Goal: Information Seeking & Learning: Learn about a topic

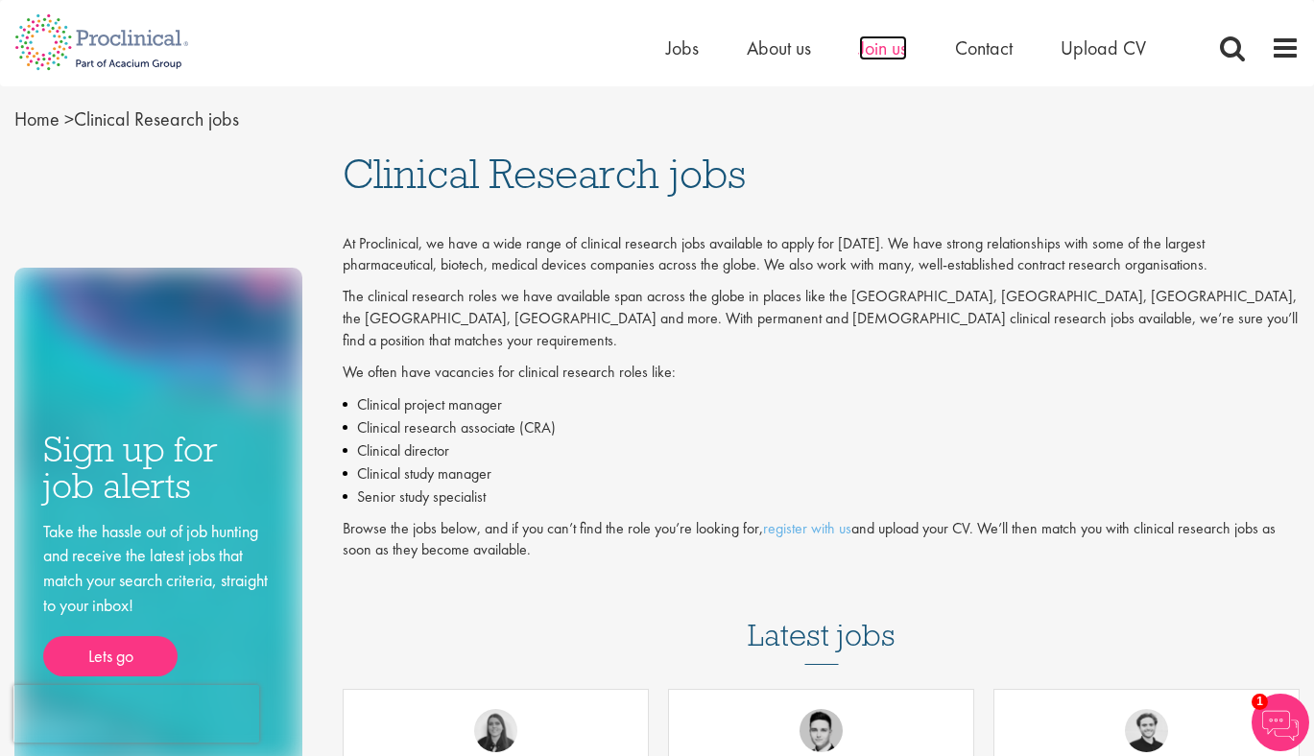
click at [885, 36] on span "Join us" at bounding box center [883, 48] width 48 height 25
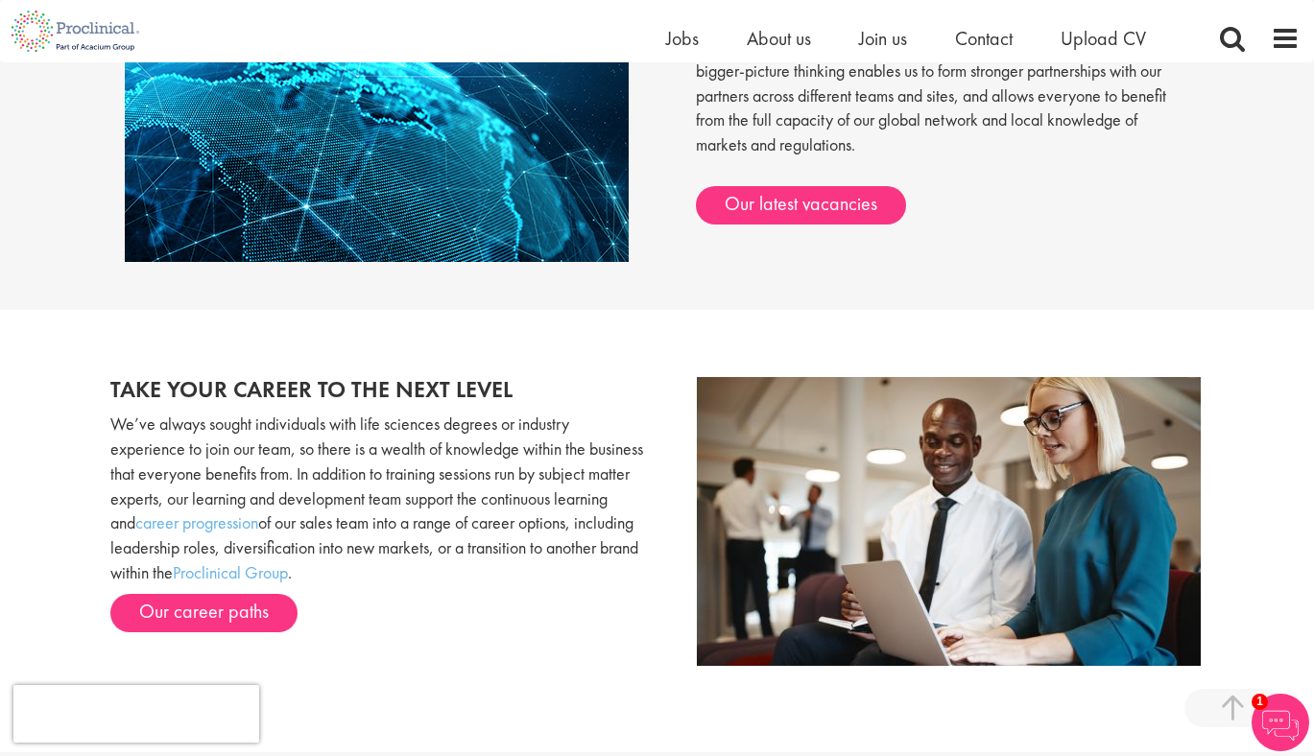
scroll to position [1636, 0]
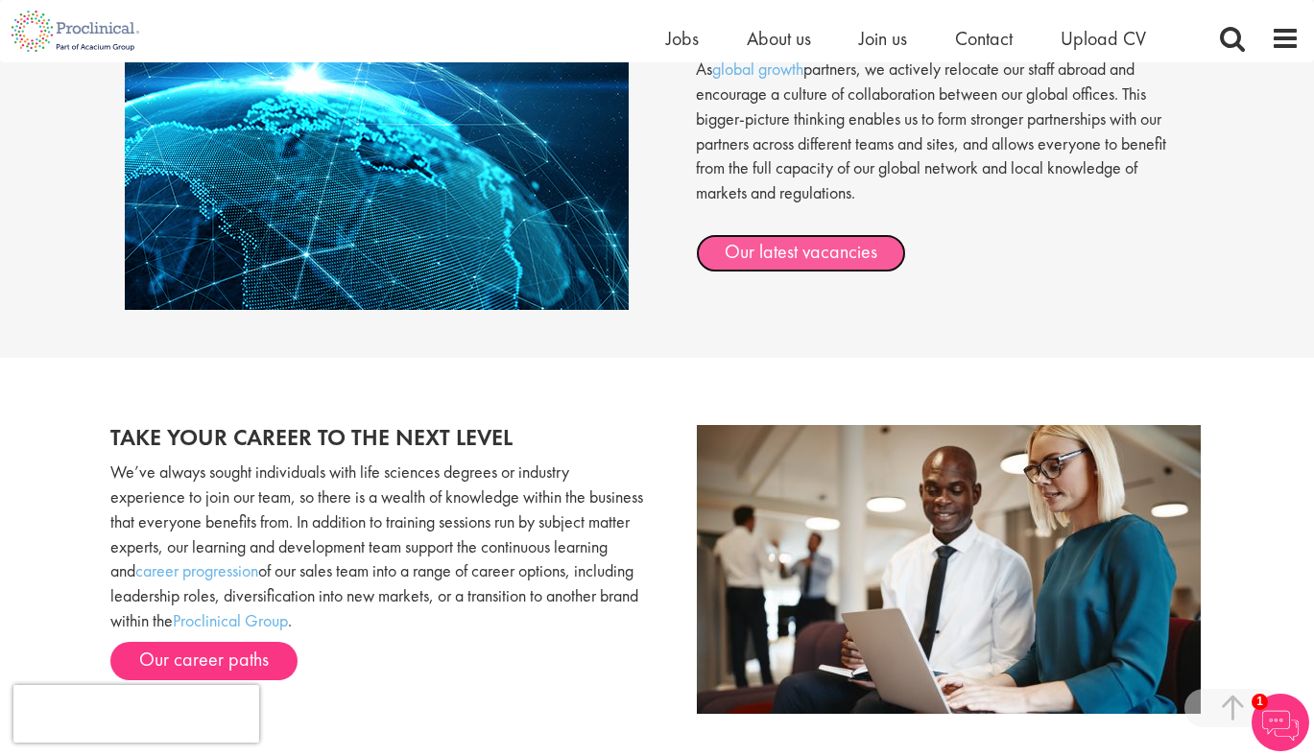
click at [843, 257] on link "Our latest vacancies" at bounding box center [801, 253] width 210 height 38
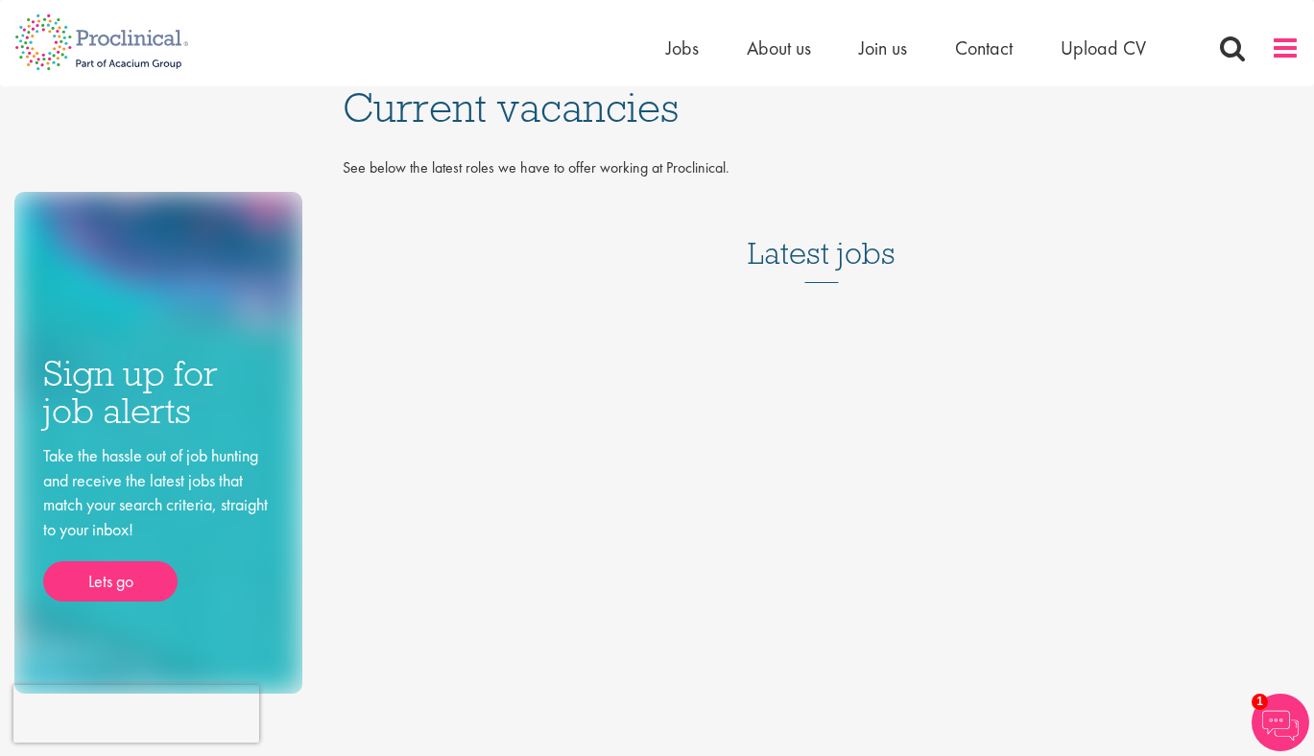
click at [1280, 45] on span at bounding box center [1285, 48] width 29 height 29
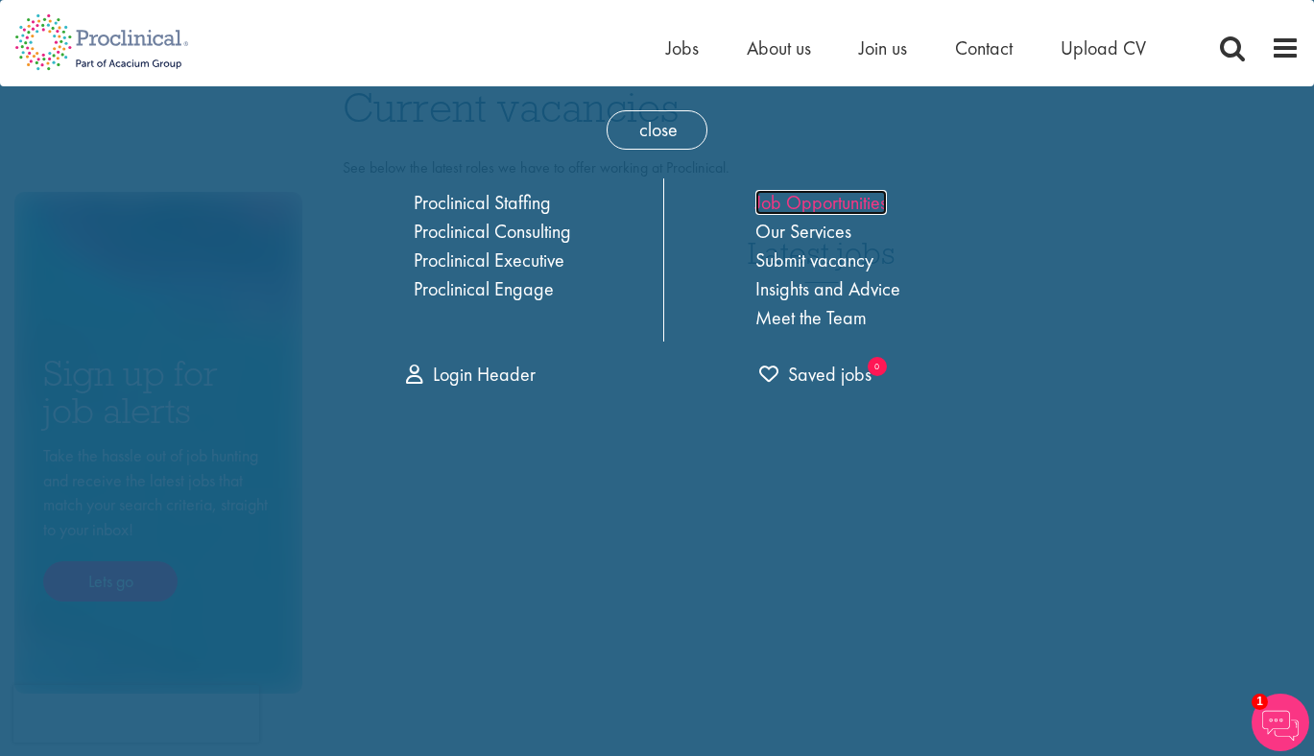
click at [787, 209] on link "Job Opportunities" at bounding box center [821, 202] width 132 height 25
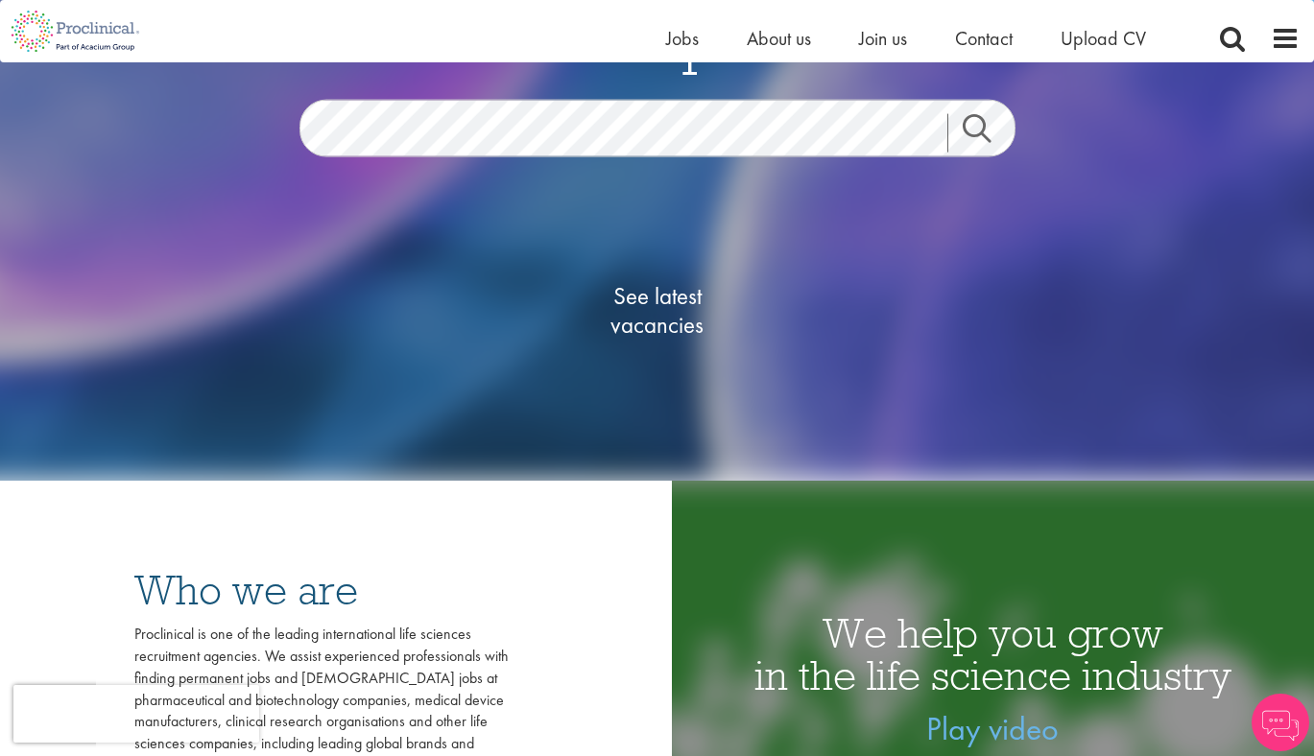
click at [992, 135] on link "Search" at bounding box center [988, 133] width 83 height 38
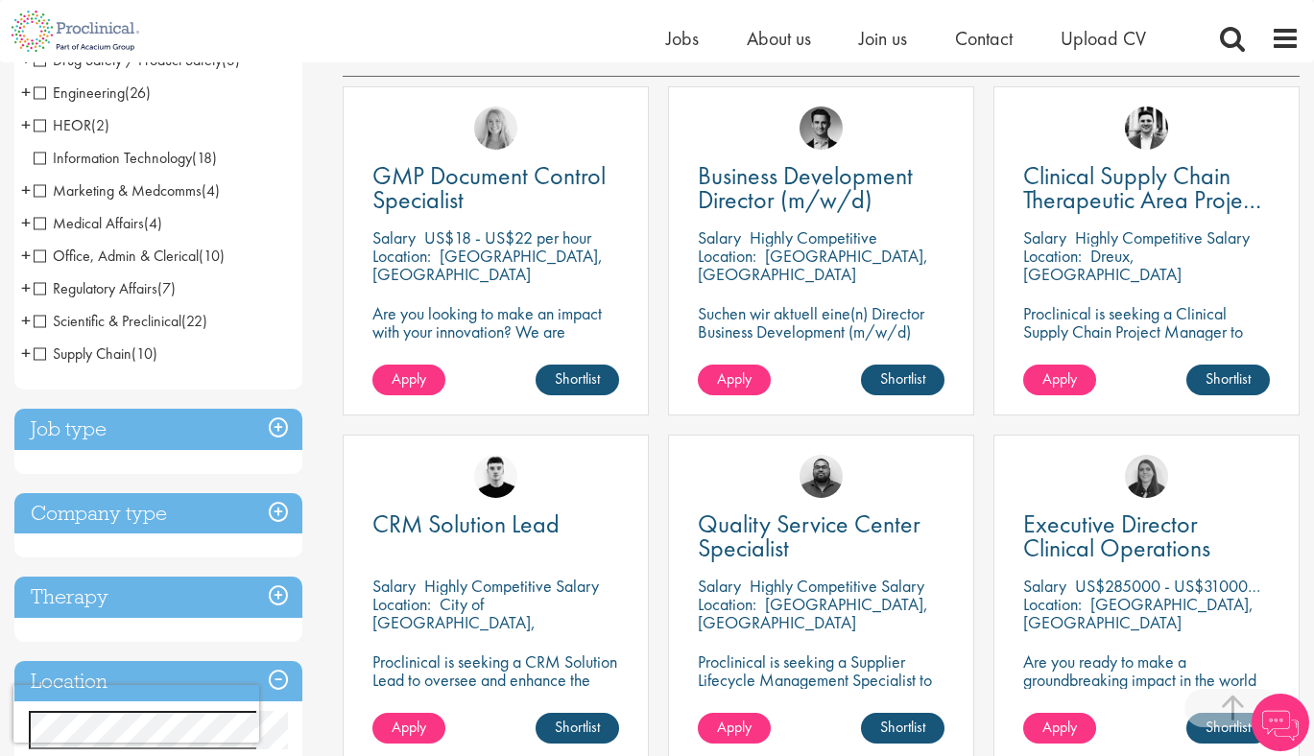
scroll to position [595, 0]
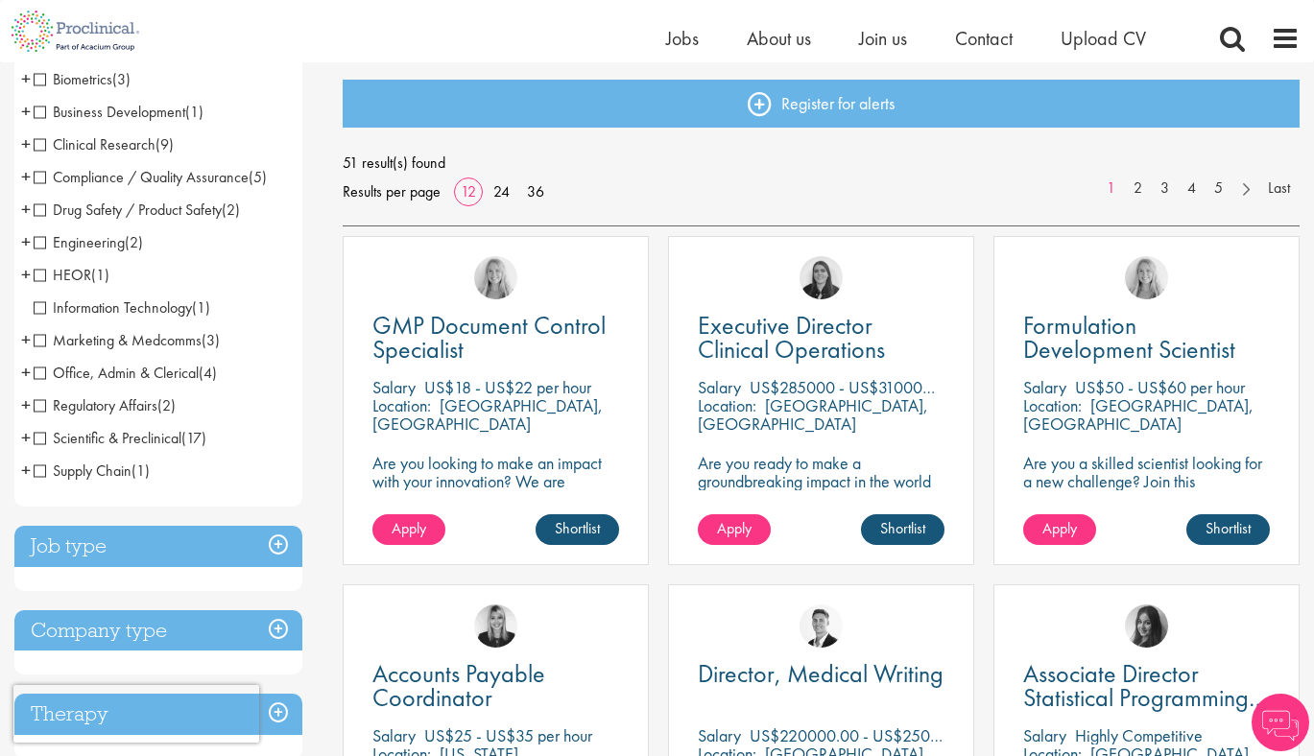
scroll to position [243, 0]
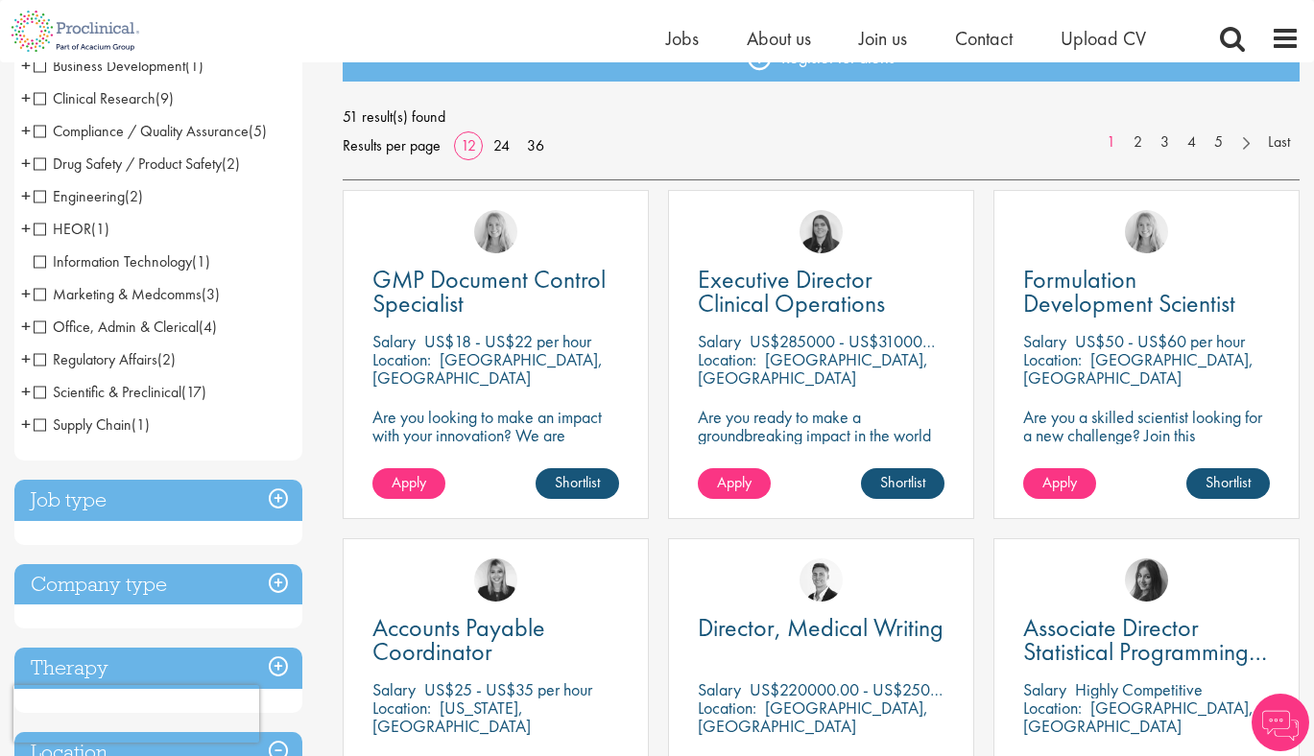
click at [292, 572] on h3 "Company type" at bounding box center [158, 584] width 288 height 41
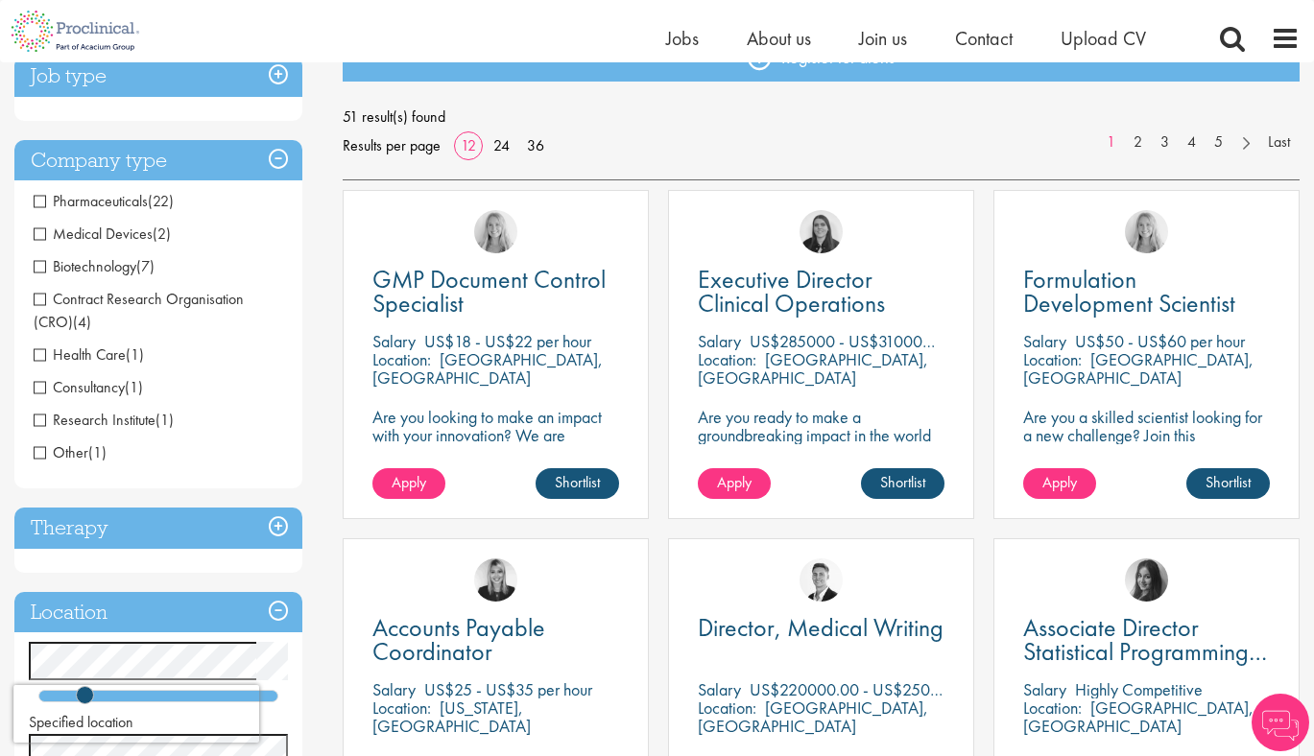
click at [275, 162] on h3 "Company type" at bounding box center [158, 160] width 288 height 41
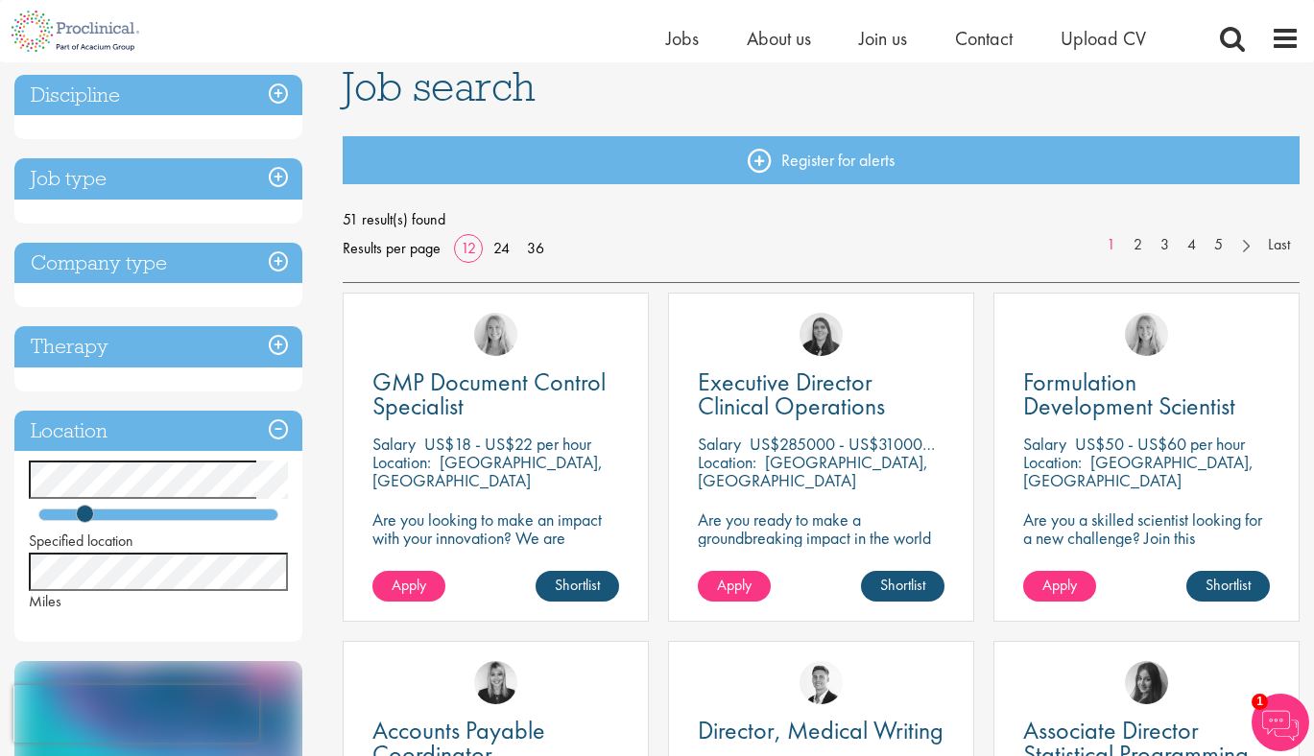
scroll to position [0, 0]
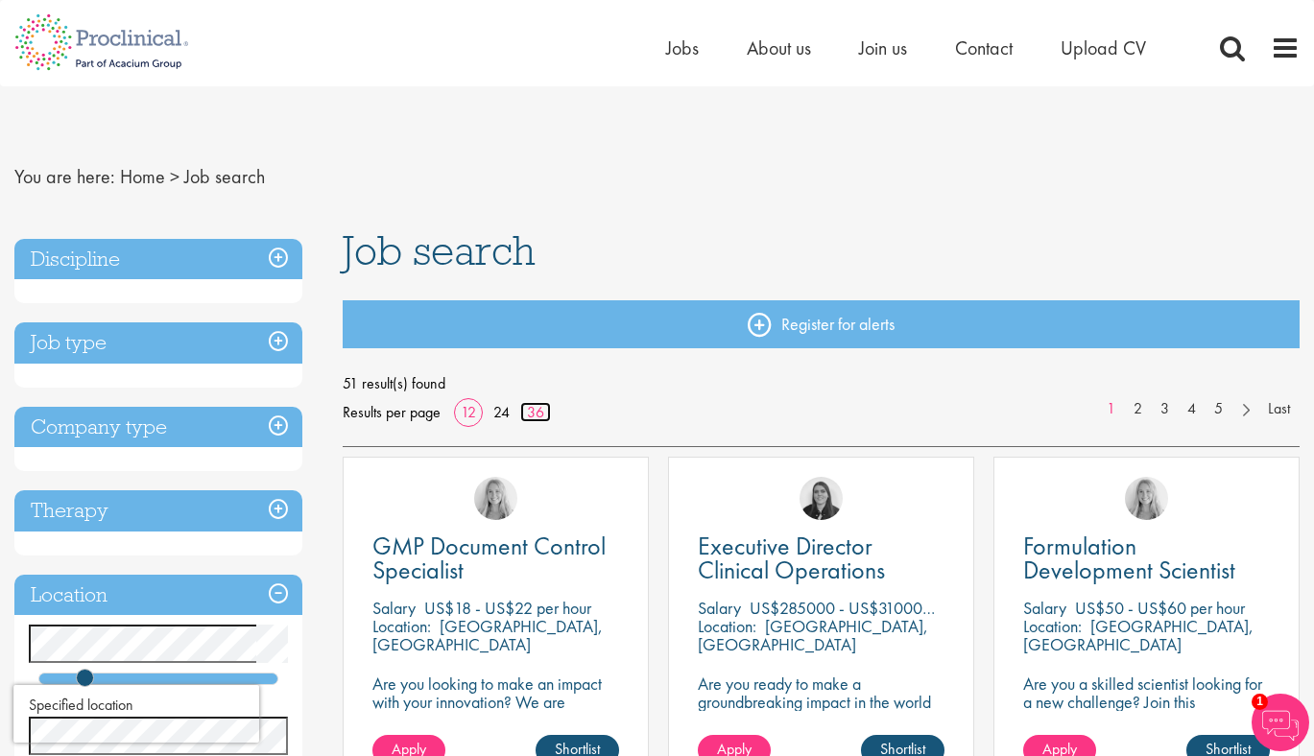
click at [537, 405] on link "36" at bounding box center [535, 412] width 31 height 20
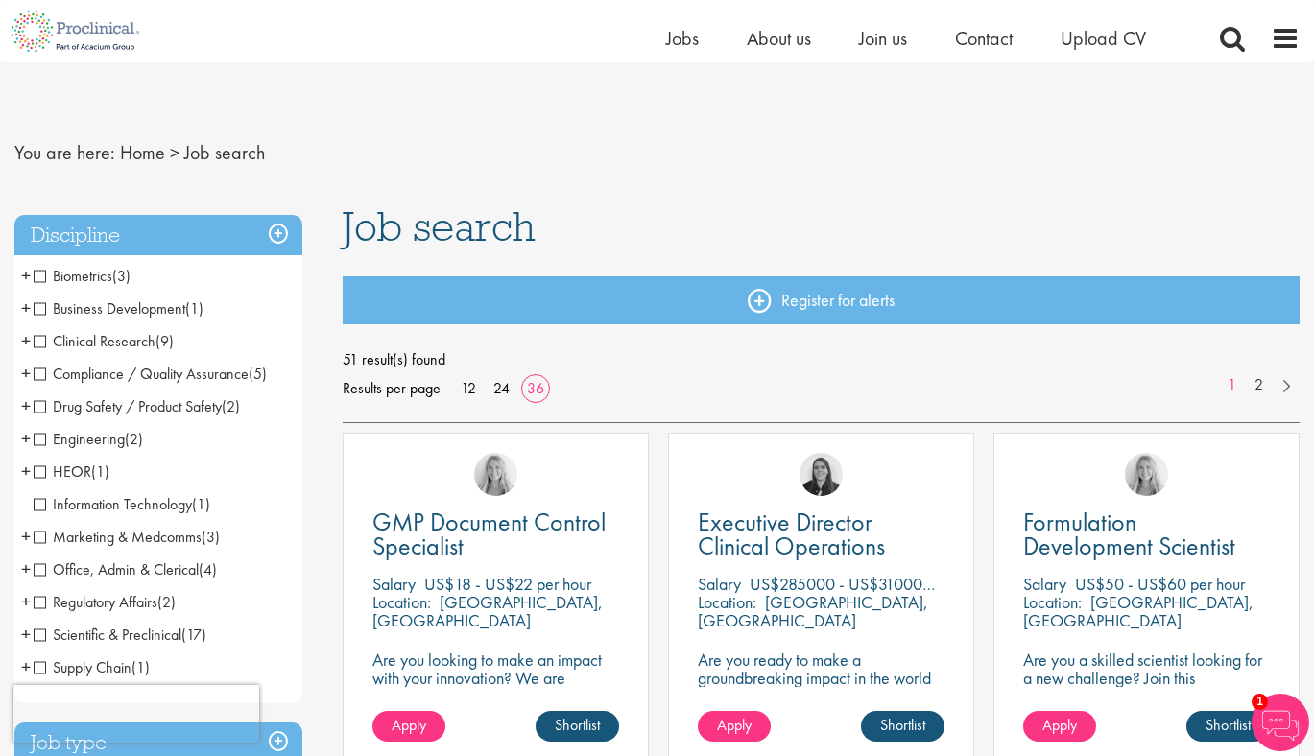
scroll to position [124, 0]
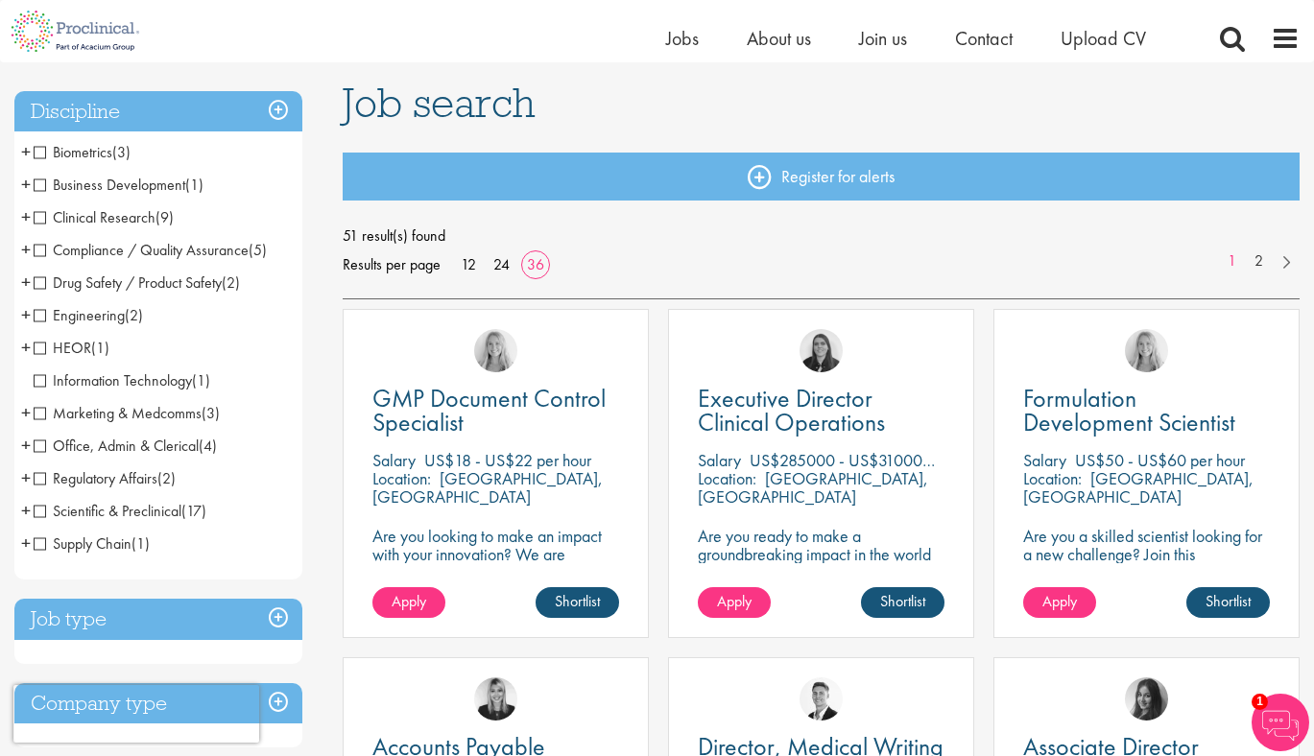
click at [43, 251] on span "Compliance / Quality Assurance" at bounding box center [141, 250] width 215 height 20
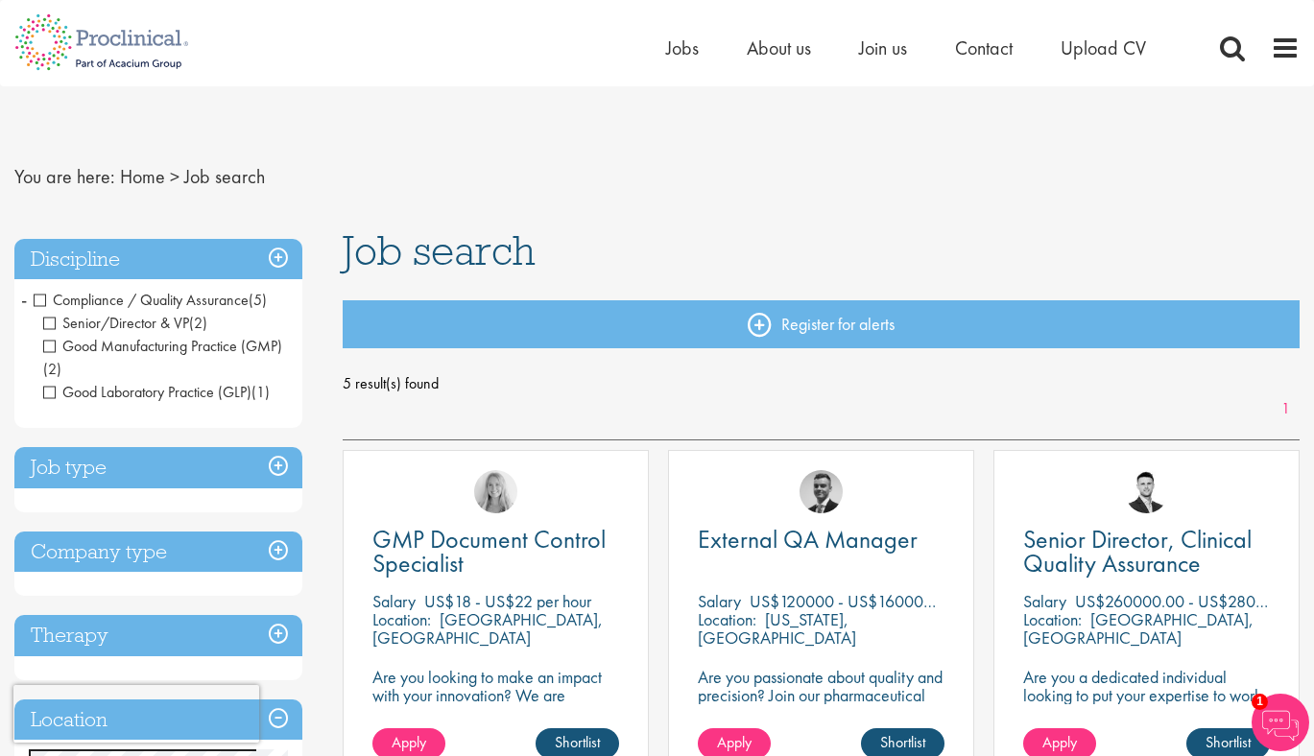
click at [41, 302] on span "Compliance / Quality Assurance" at bounding box center [141, 300] width 215 height 20
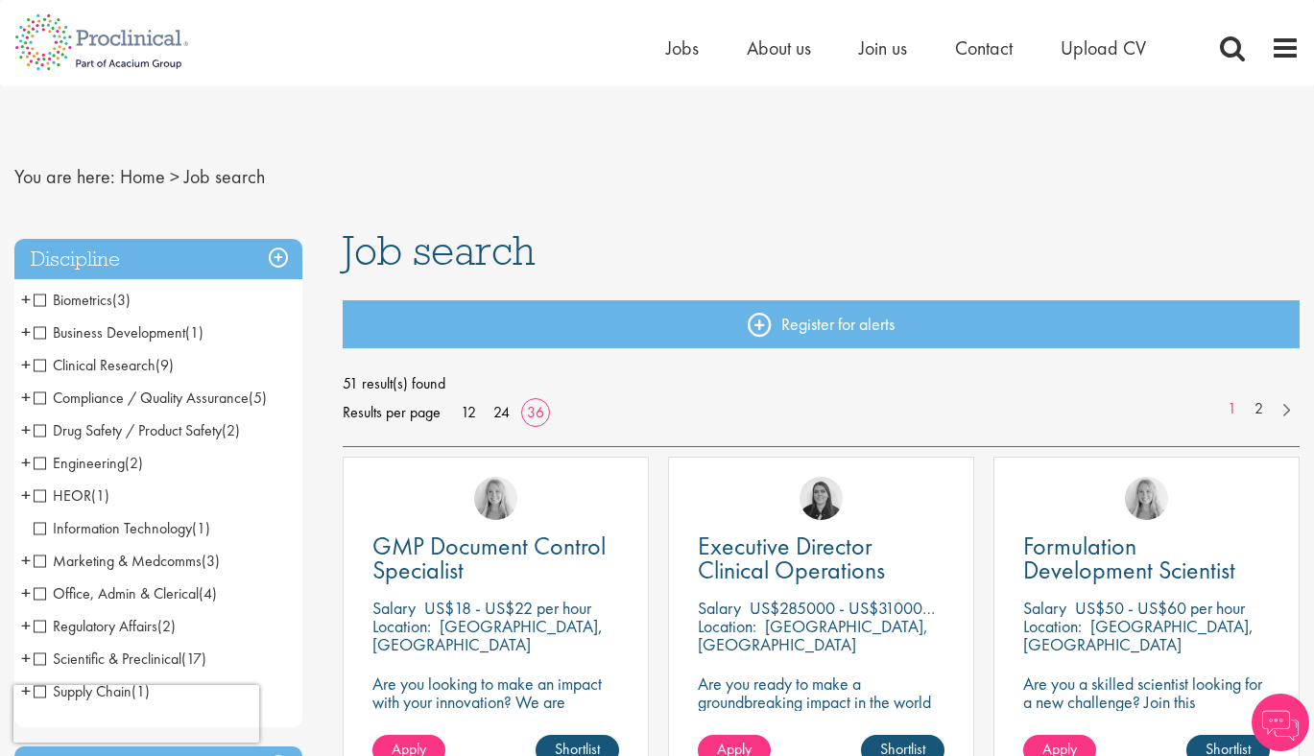
scroll to position [35, 0]
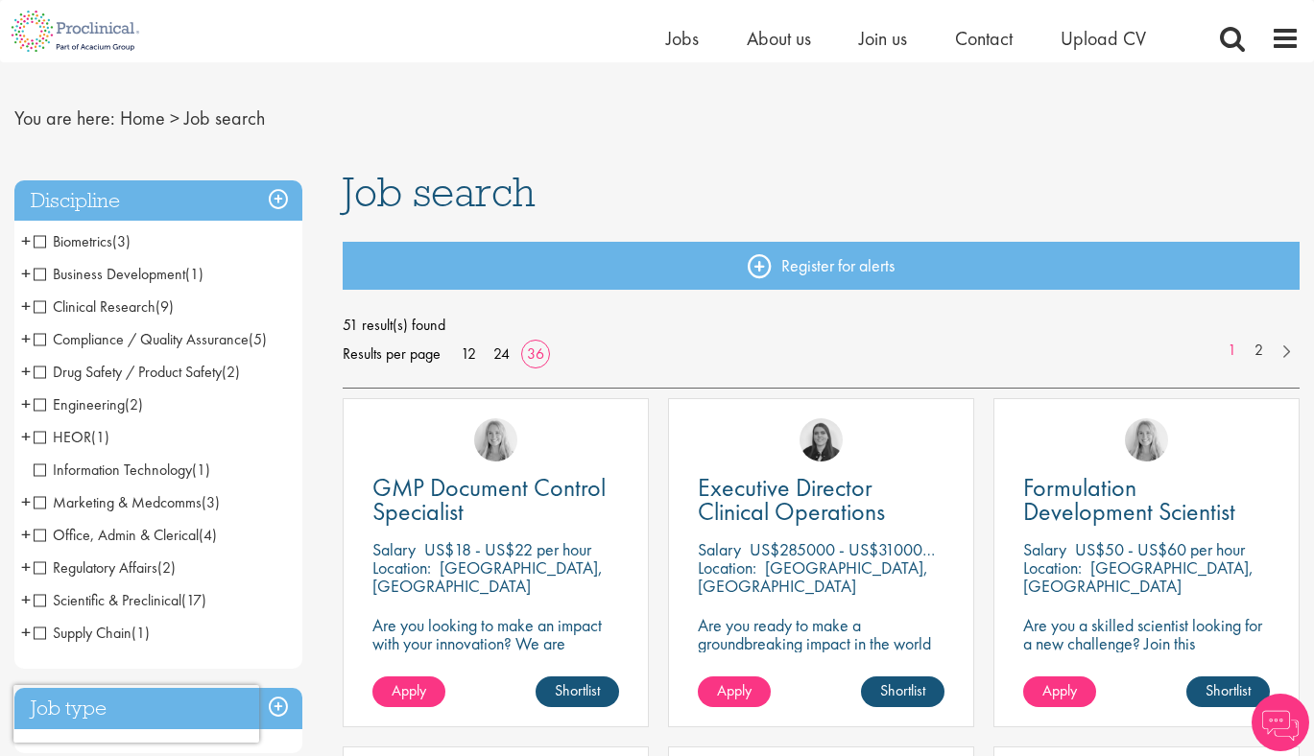
click at [65, 538] on span "Office, Admin & Clerical" at bounding box center [116, 535] width 165 height 20
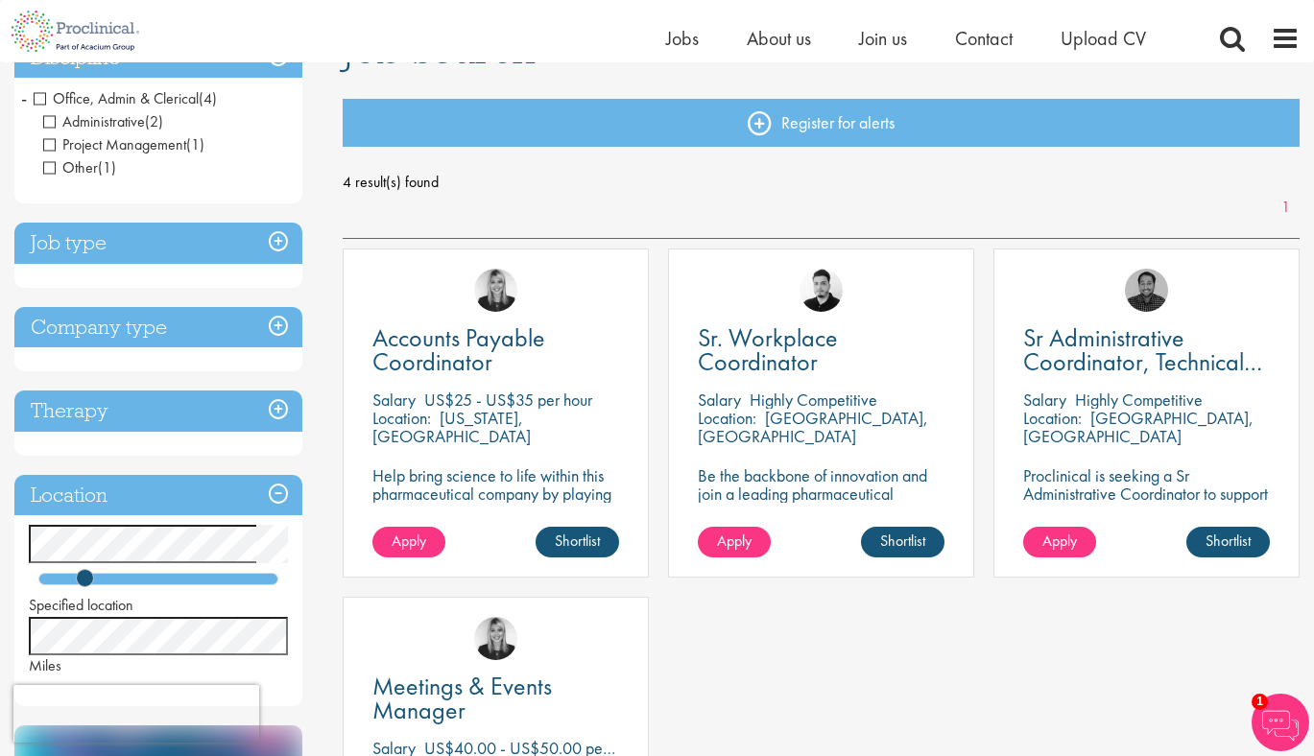
click at [550, 416] on div "Location: New York, USA" at bounding box center [495, 428] width 247 height 38
click at [481, 339] on span "Accounts Payable Coordinator" at bounding box center [458, 350] width 173 height 57
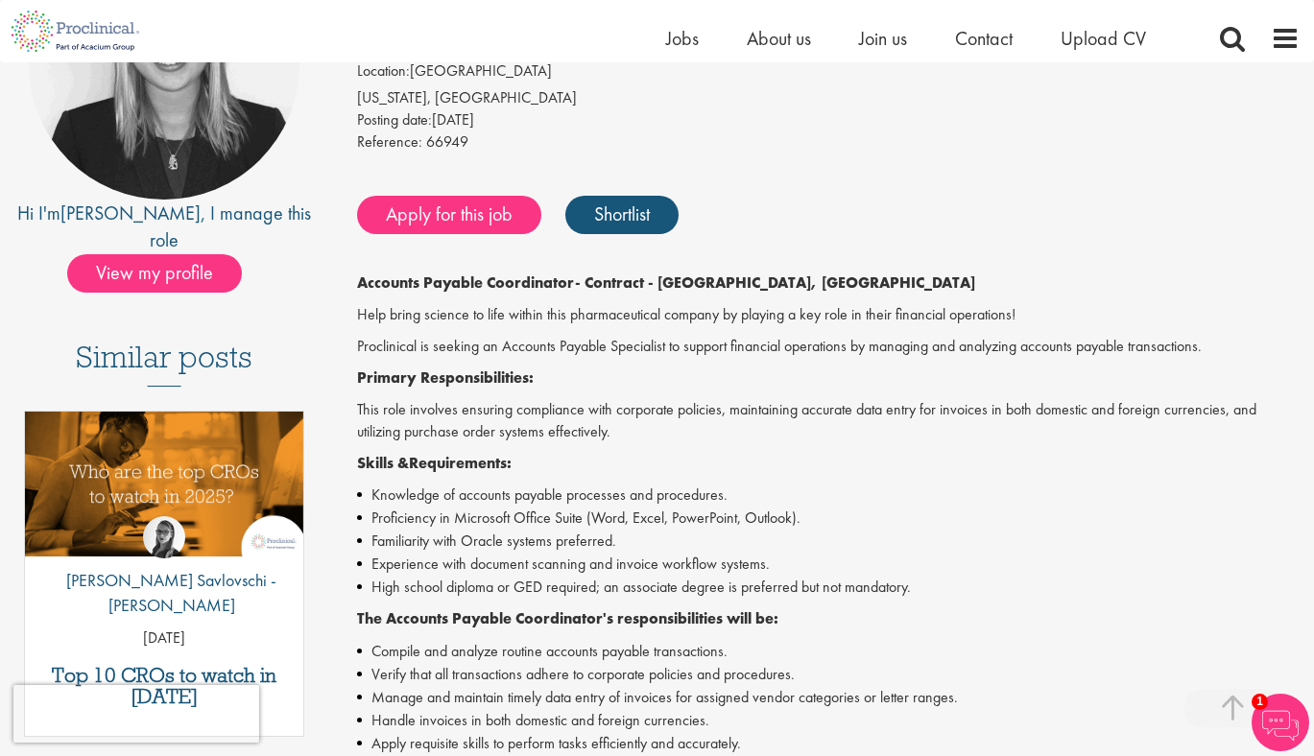
scroll to position [289, 0]
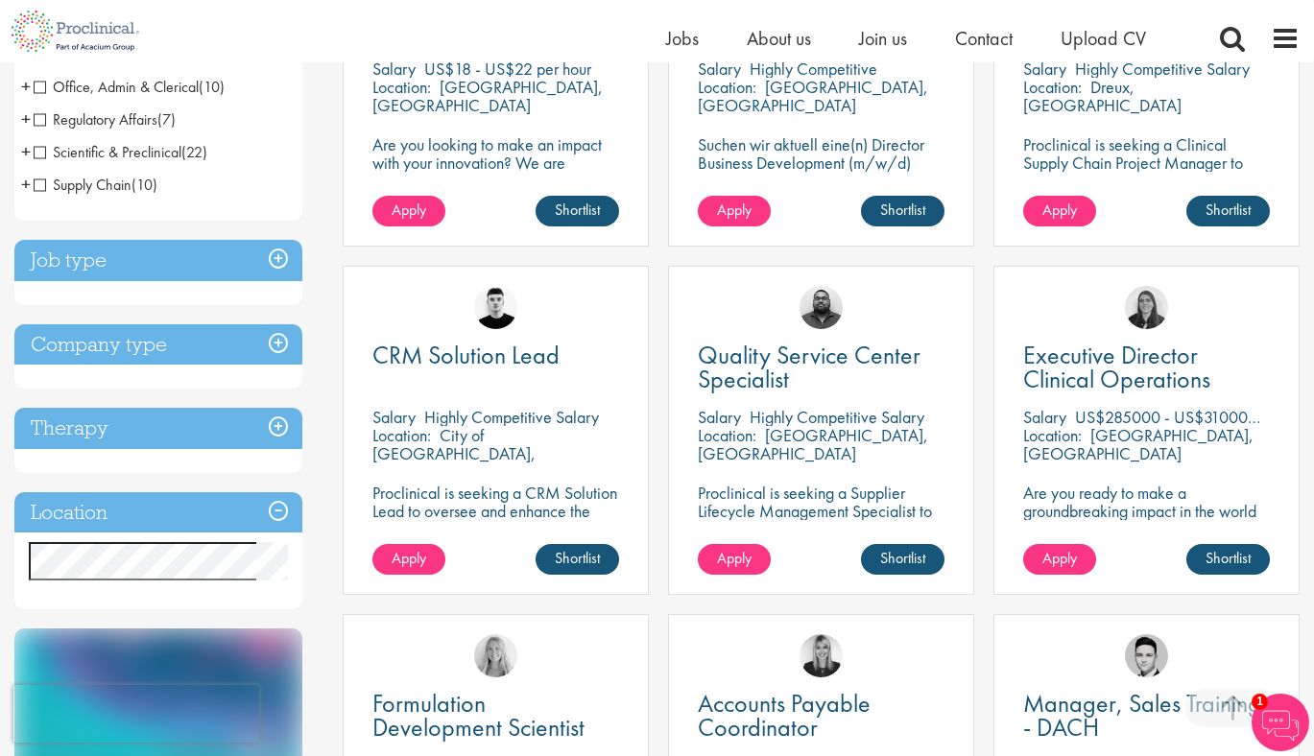
scroll to position [516, 0]
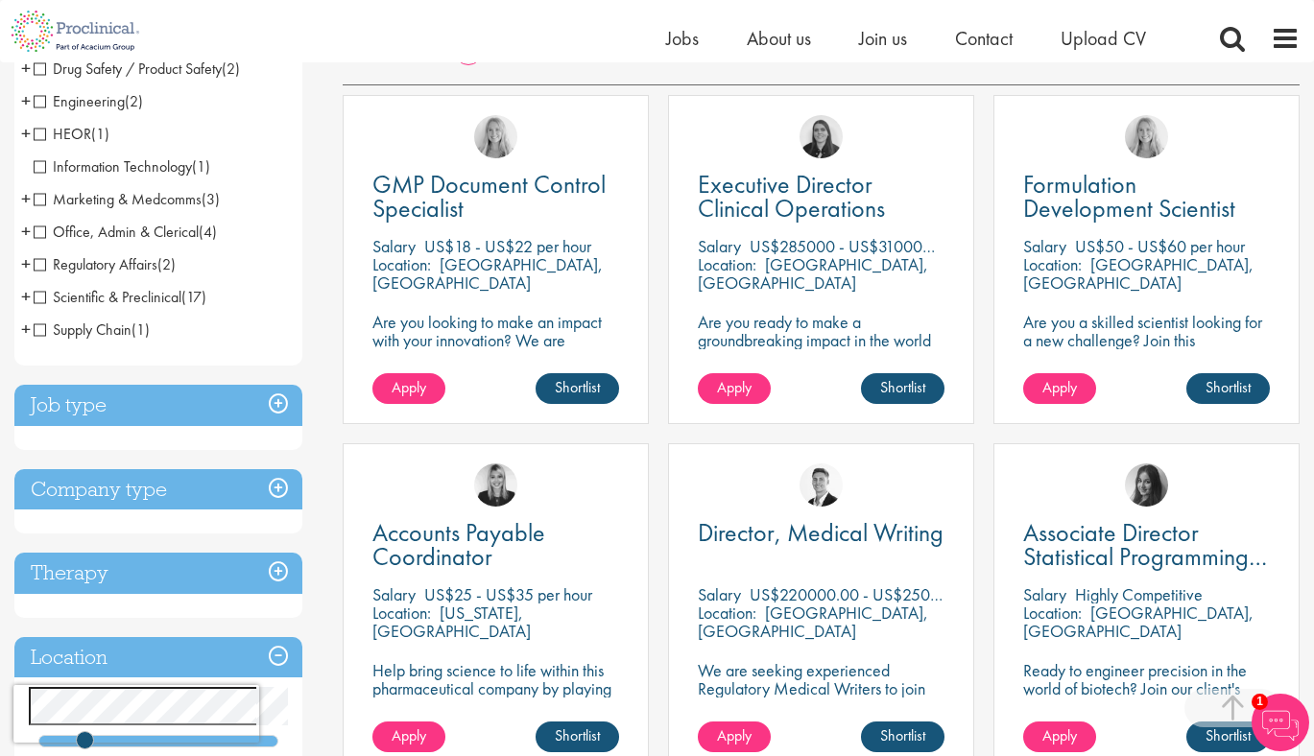
scroll to position [563, 0]
